Goal: Task Accomplishment & Management: Manage account settings

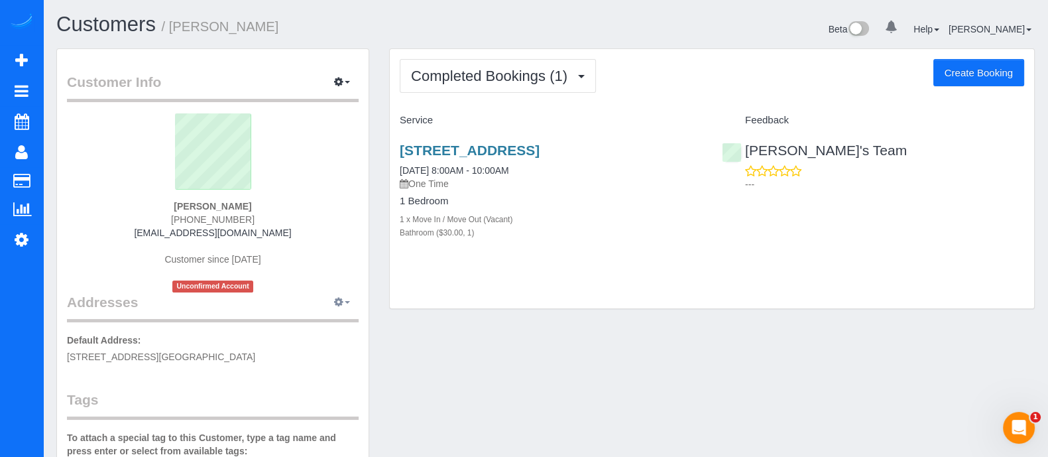
click at [345, 304] on button "button" at bounding box center [341, 302] width 33 height 21
click at [343, 78] on icon "button" at bounding box center [338, 82] width 9 height 8
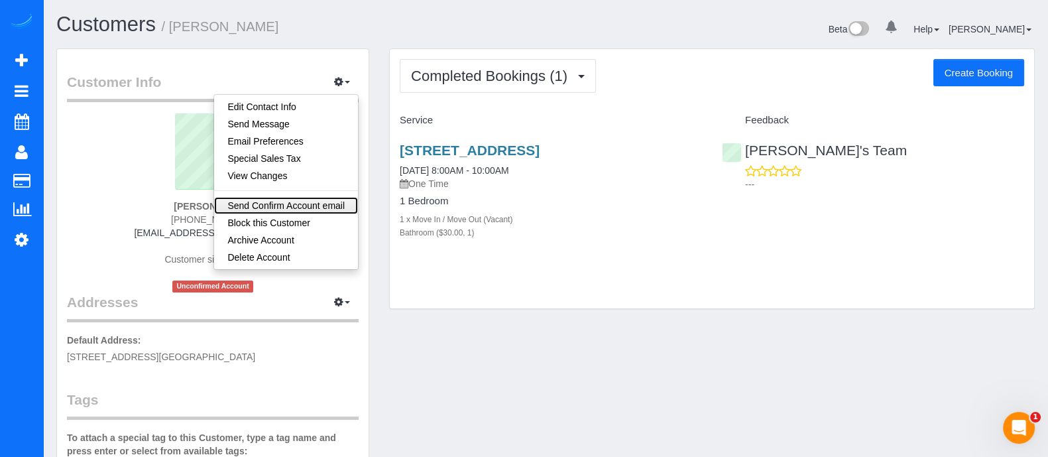
click at [295, 200] on link "Send Confirm Account email" at bounding box center [286, 205] width 144 height 17
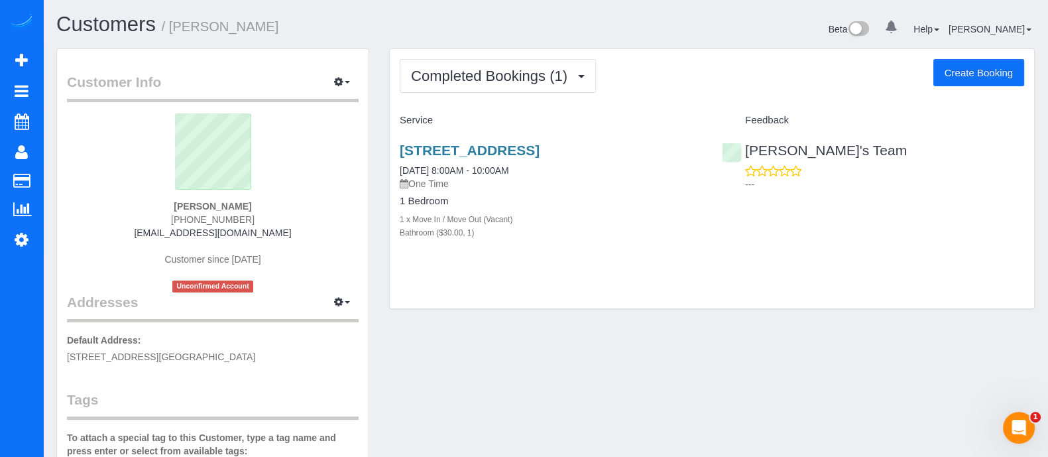
scroll to position [292, 0]
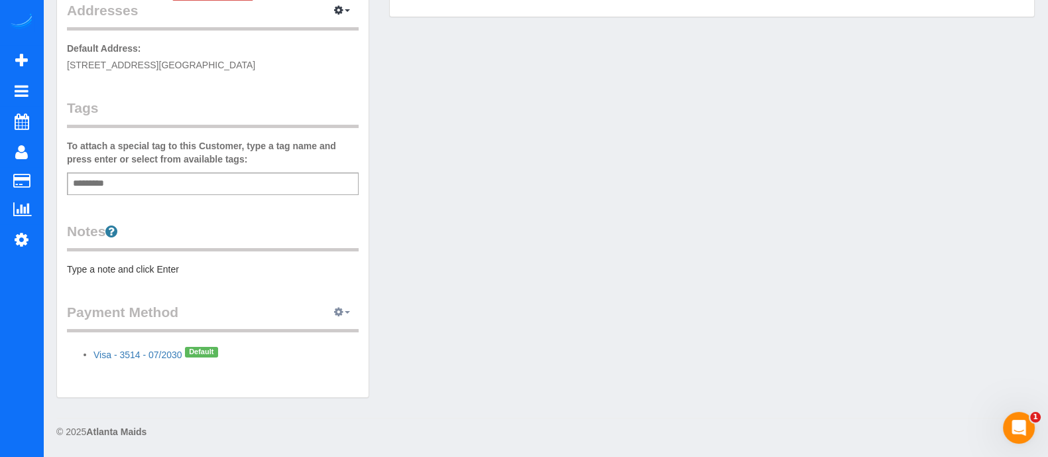
click at [339, 304] on button "button" at bounding box center [341, 312] width 33 height 21
click at [321, 329] on link "View Payment Methods" at bounding box center [296, 336] width 124 height 17
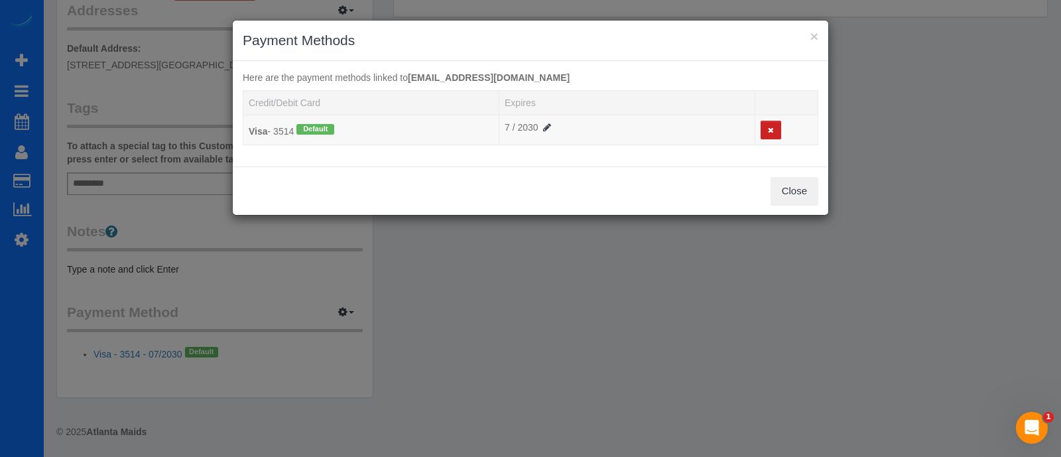
click at [809, 32] on h3 "Payment Methods" at bounding box center [530, 40] width 575 height 20
click at [815, 35] on button "×" at bounding box center [814, 36] width 8 height 14
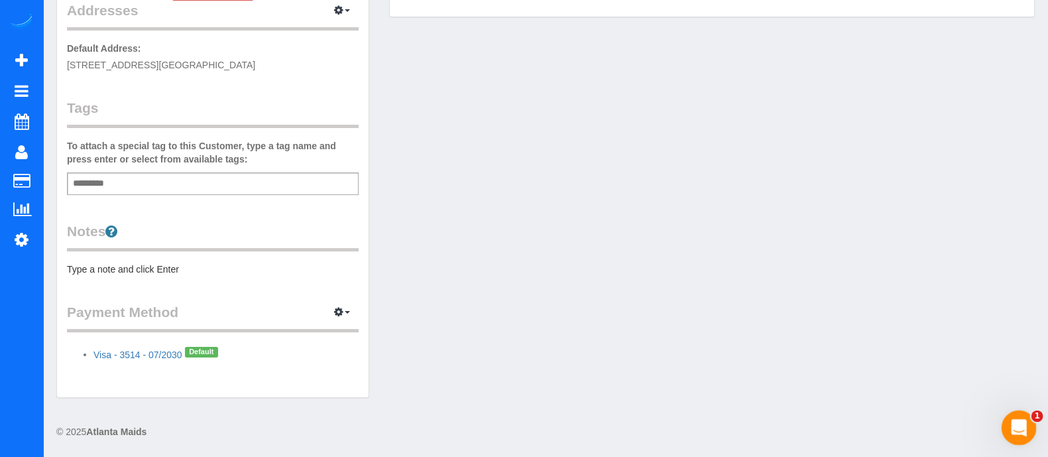
click at [1023, 426] on icon "Open Intercom Messenger" at bounding box center [1017, 426] width 22 height 22
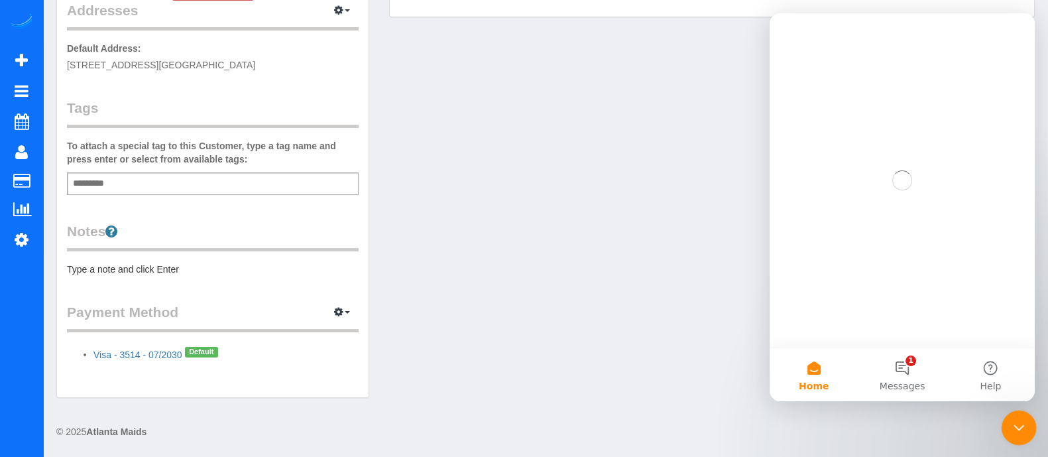
scroll to position [0, 0]
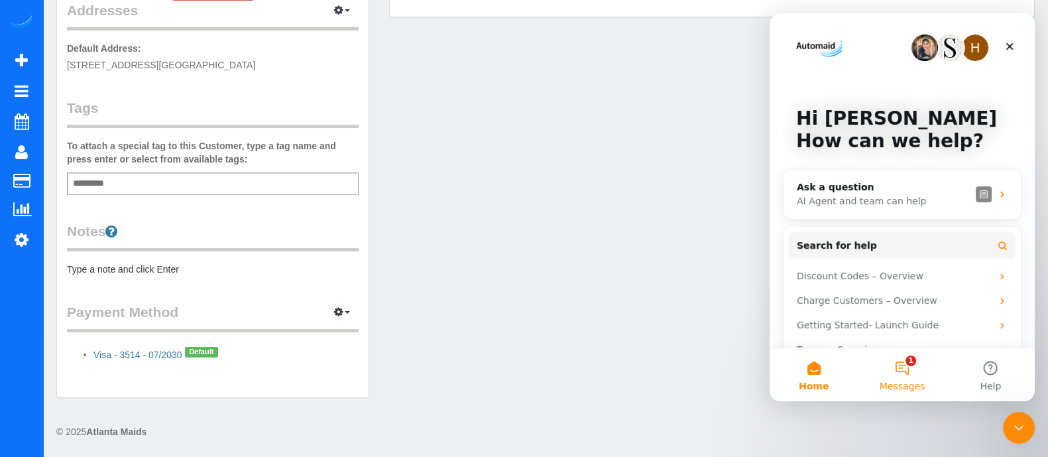
click at [938, 382] on button "1 Messages" at bounding box center [902, 374] width 88 height 53
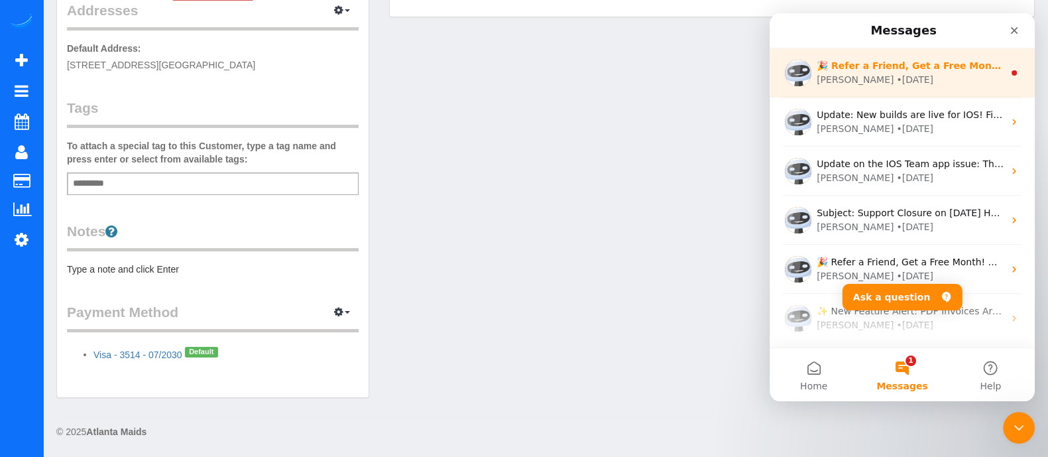
click at [909, 84] on div "[PERSON_NAME] • [DATE]" at bounding box center [910, 80] width 187 height 14
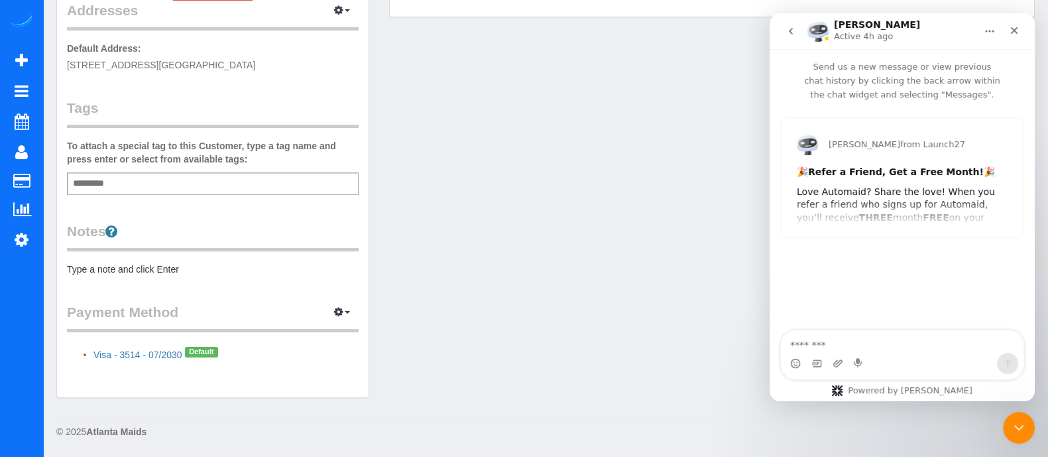
click at [587, 210] on div "Customer Info Edit Contact Info Send Message Email Preferences Special Sales Ta…" at bounding box center [545, 84] width 998 height 654
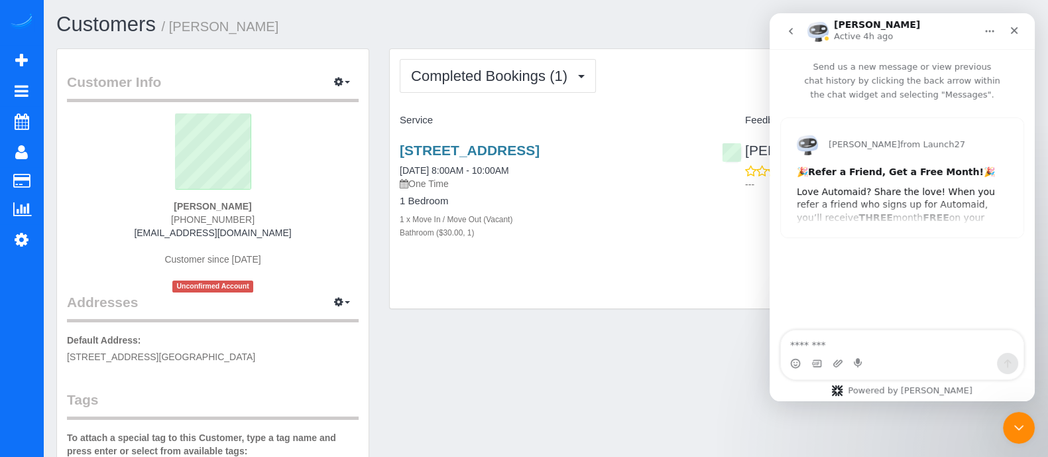
click at [441, 5] on div "Customers / [PERSON_NAME] Beta 0 Your Notifications You have 0 alerts Help Help…" at bounding box center [545, 374] width 1005 height 749
